Goal: Find specific page/section: Find specific page/section

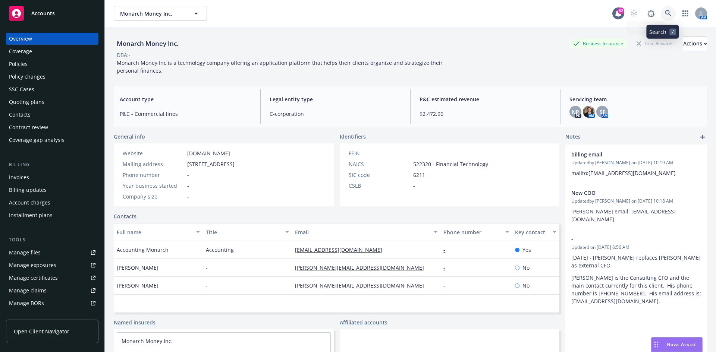
click at [665, 11] on icon at bounding box center [668, 13] width 7 height 7
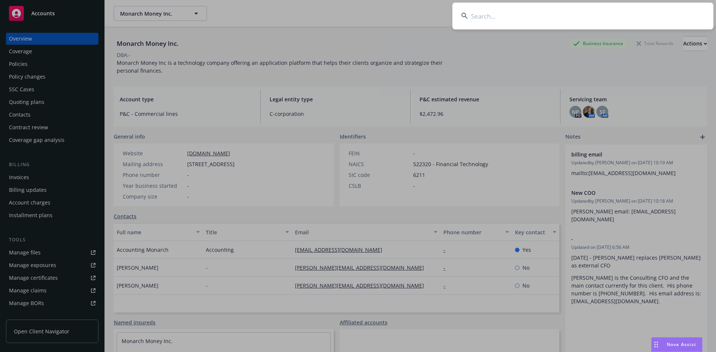
click at [486, 16] on input at bounding box center [582, 16] width 261 height 27
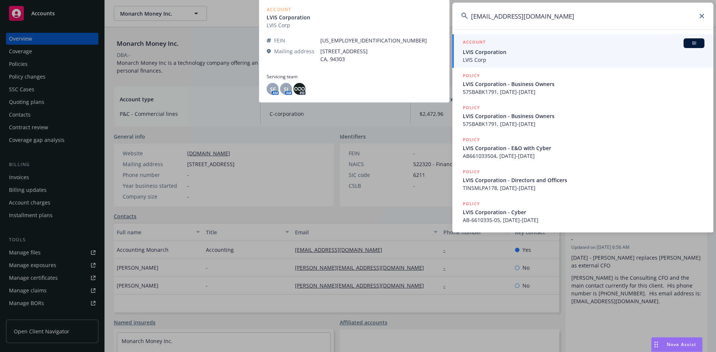
type input "[EMAIL_ADDRESS][DOMAIN_NAME]"
click at [473, 41] on h5 "ACCOUNT" at bounding box center [474, 42] width 23 height 9
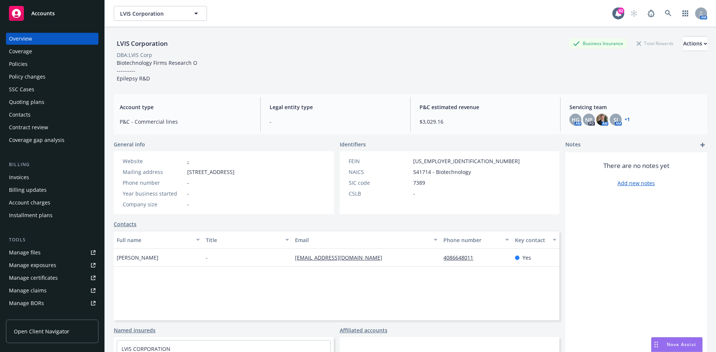
click at [31, 61] on div "Policies" at bounding box center [52, 64] width 86 height 12
